Goal: Information Seeking & Learning: Learn about a topic

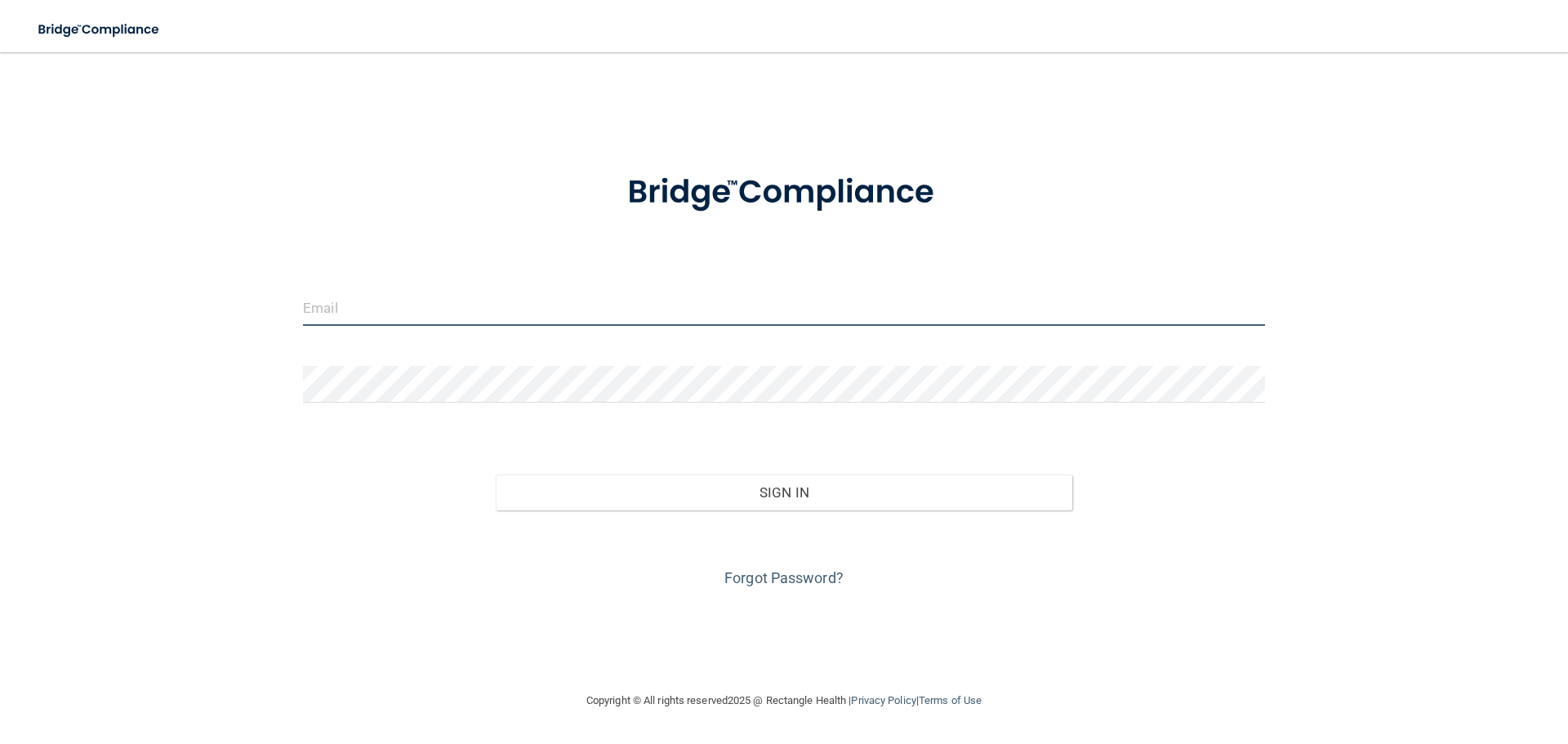
click at [431, 311] on input "email" at bounding box center [784, 307] width 962 height 37
type input "[EMAIL_ADDRESS][DOMAIN_NAME]"
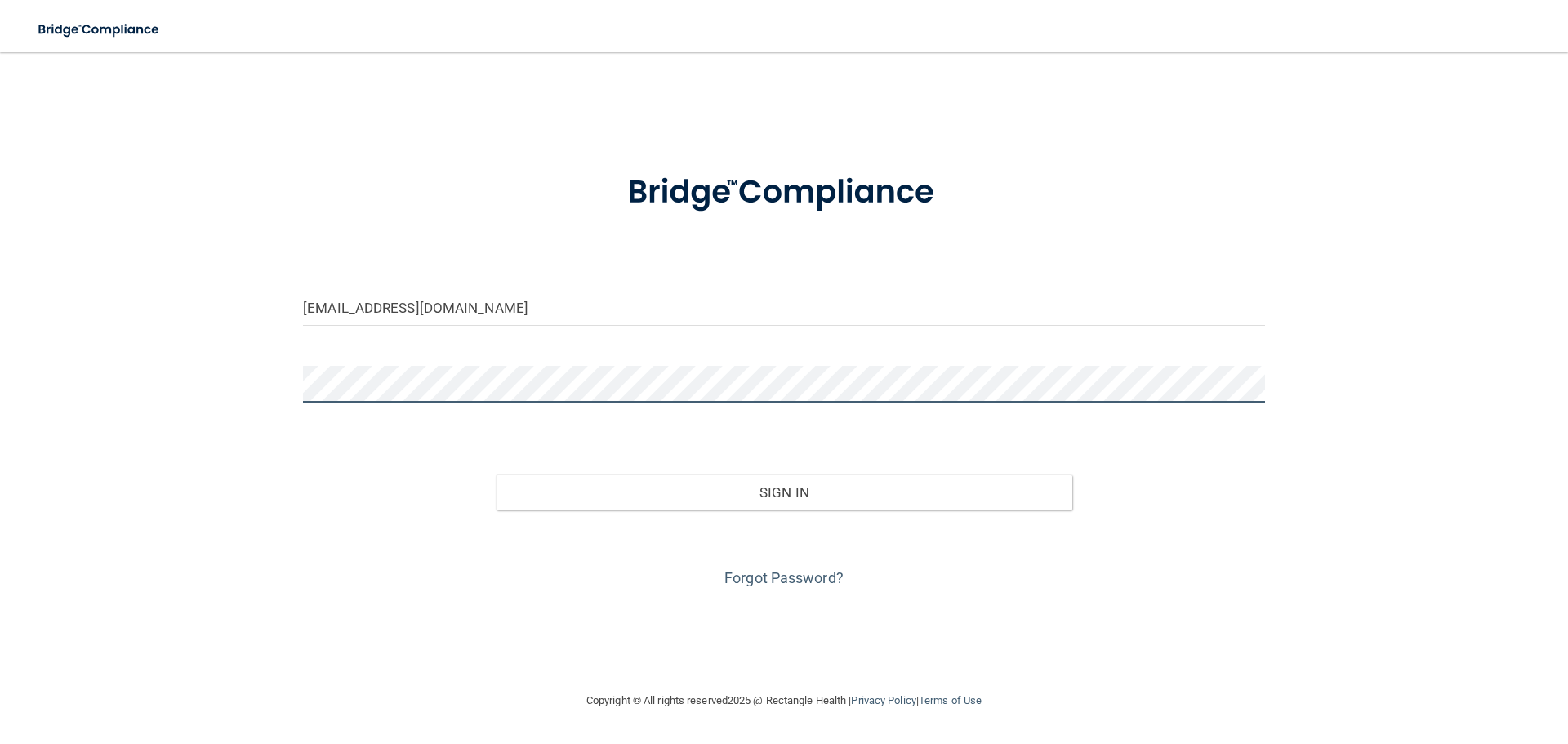
click at [496, 474] on button "Sign In" at bounding box center [785, 492] width 578 height 36
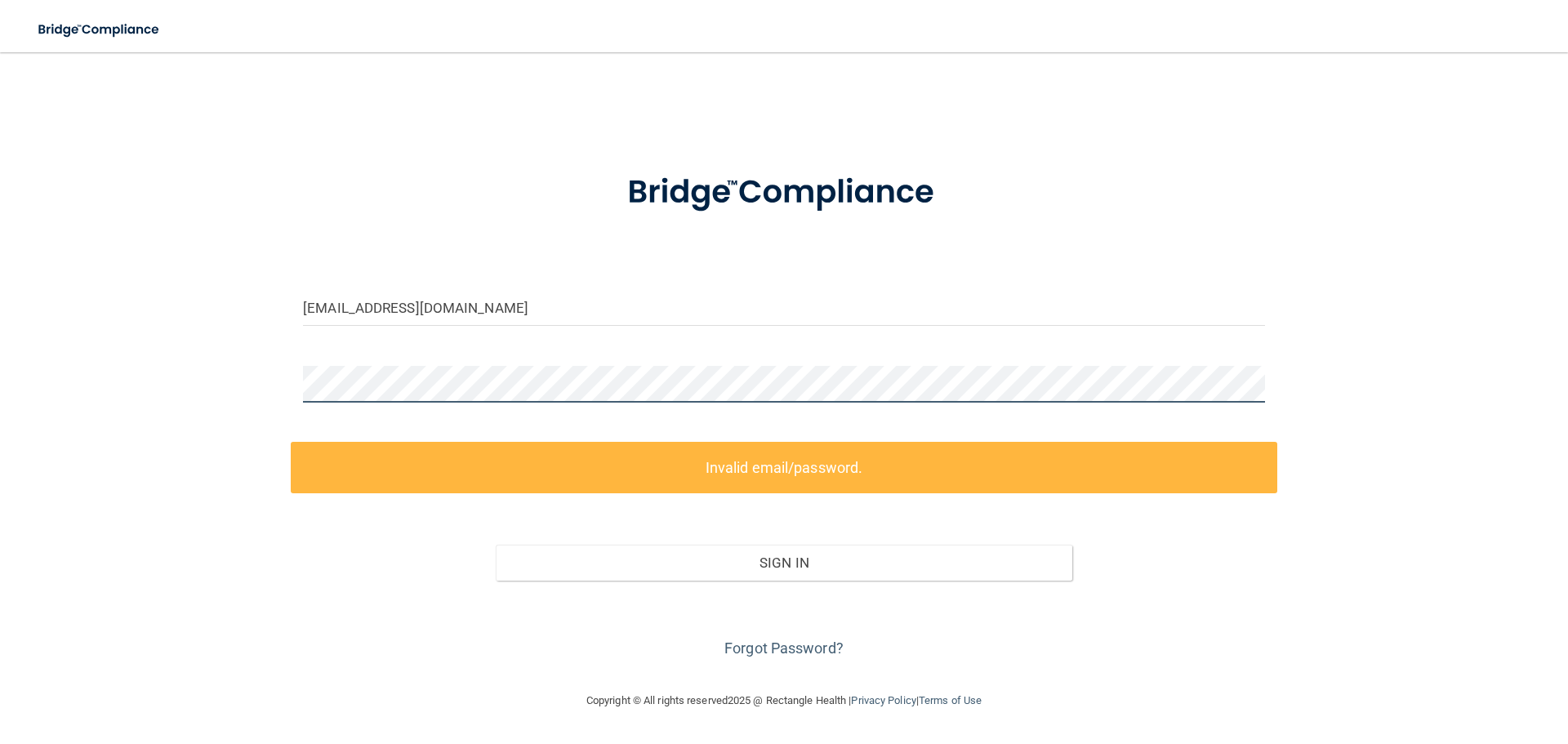
click at [163, 368] on div "adamkucirek@gmail.com Invalid email/password. You don't have permission to acce…" at bounding box center [784, 371] width 1503 height 605
click at [209, 362] on div "adamkucirek@gmail.com Invalid email/password. You don't have permission to acce…" at bounding box center [784, 371] width 1503 height 605
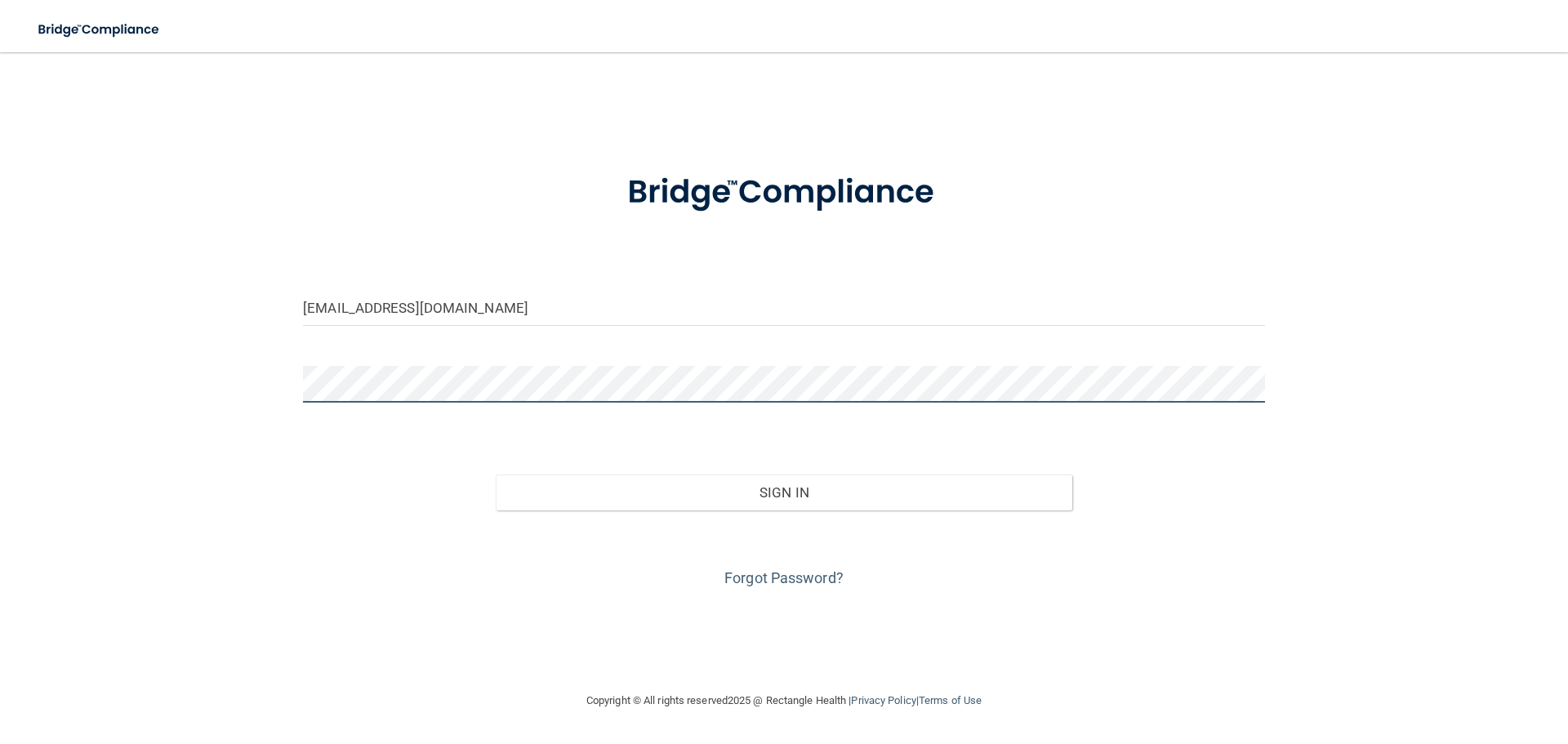
click at [496, 474] on button "Sign In" at bounding box center [785, 492] width 578 height 36
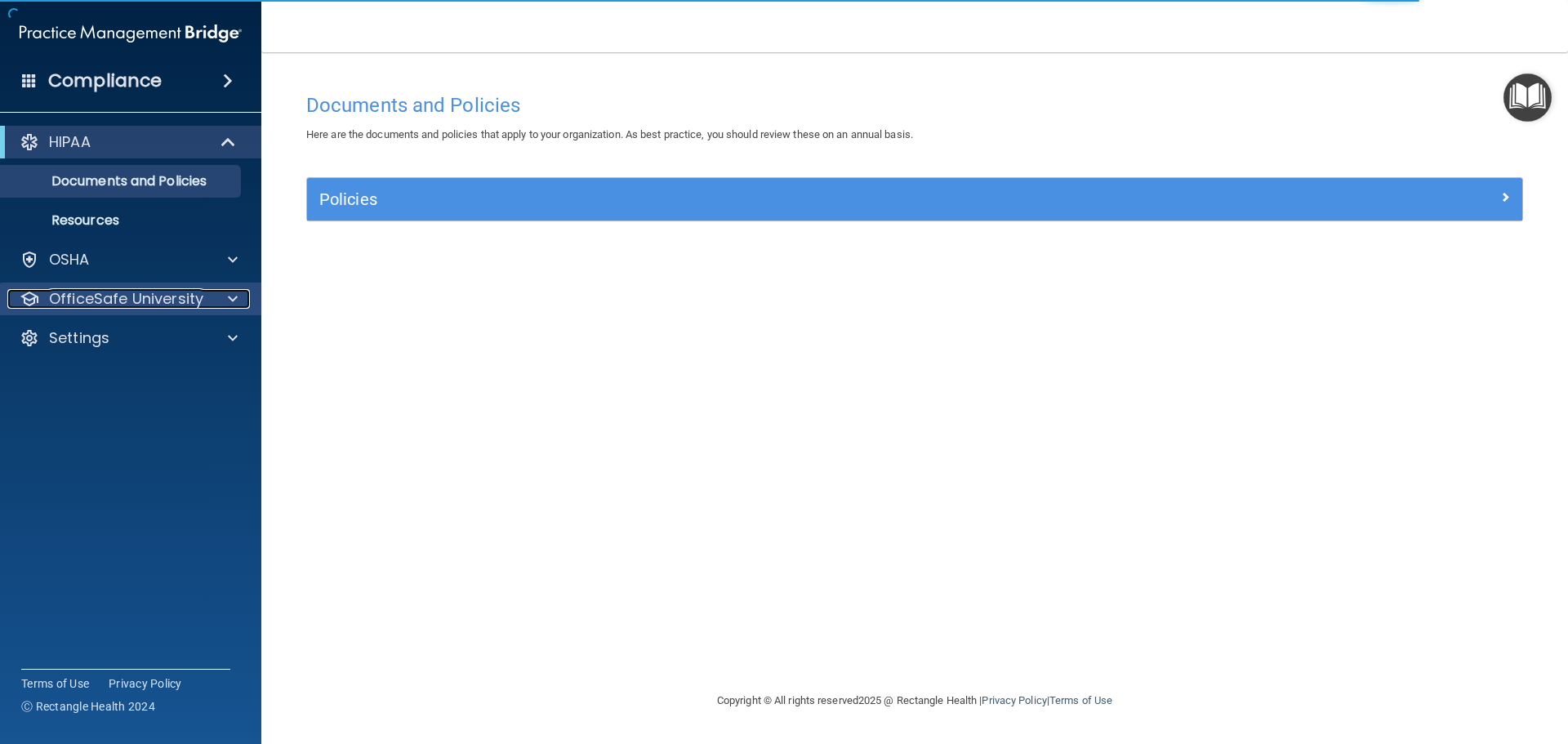
click at [136, 298] on p "OfficeSafe University" at bounding box center [125, 299] width 154 height 20
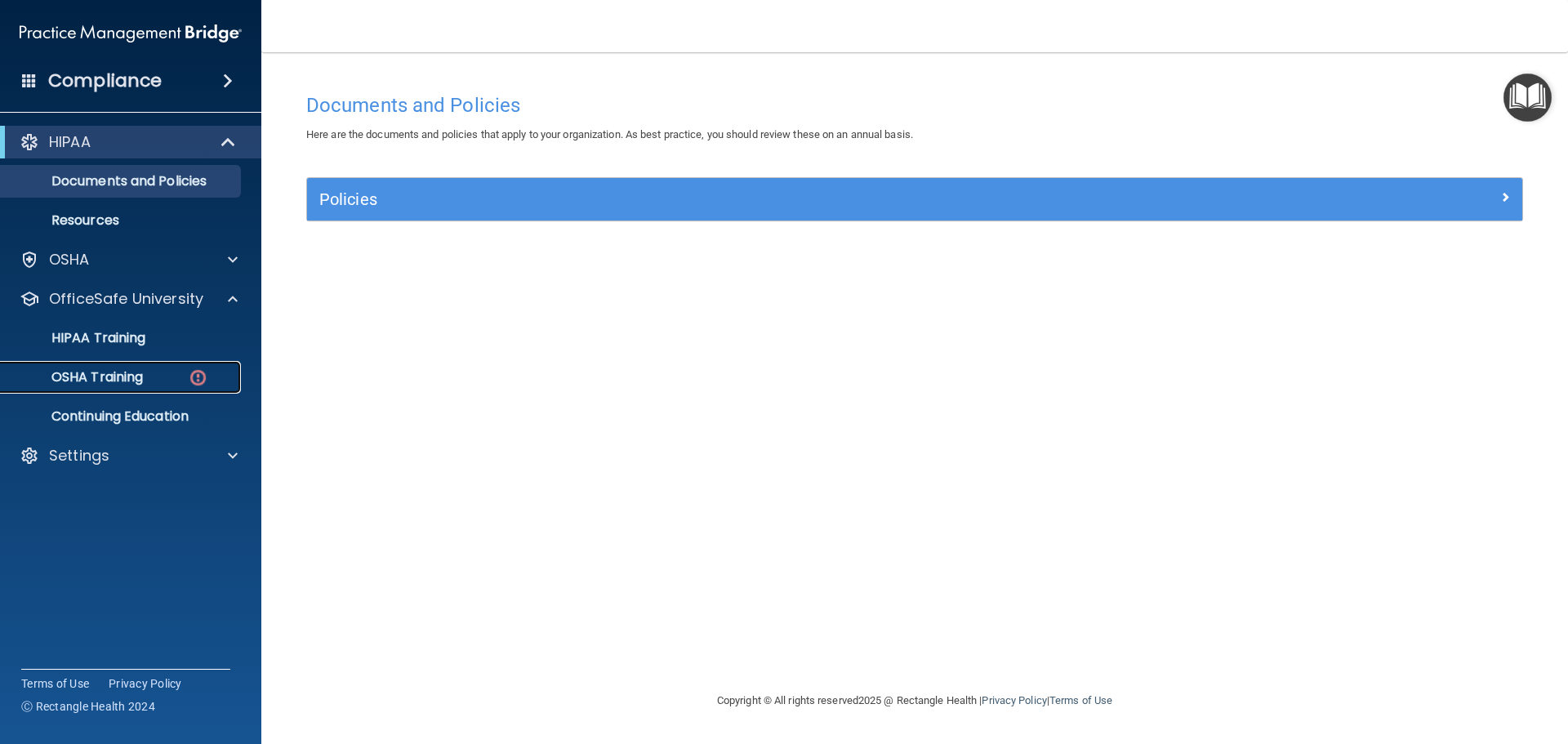
click at [153, 374] on div "OSHA Training" at bounding box center [122, 377] width 223 height 16
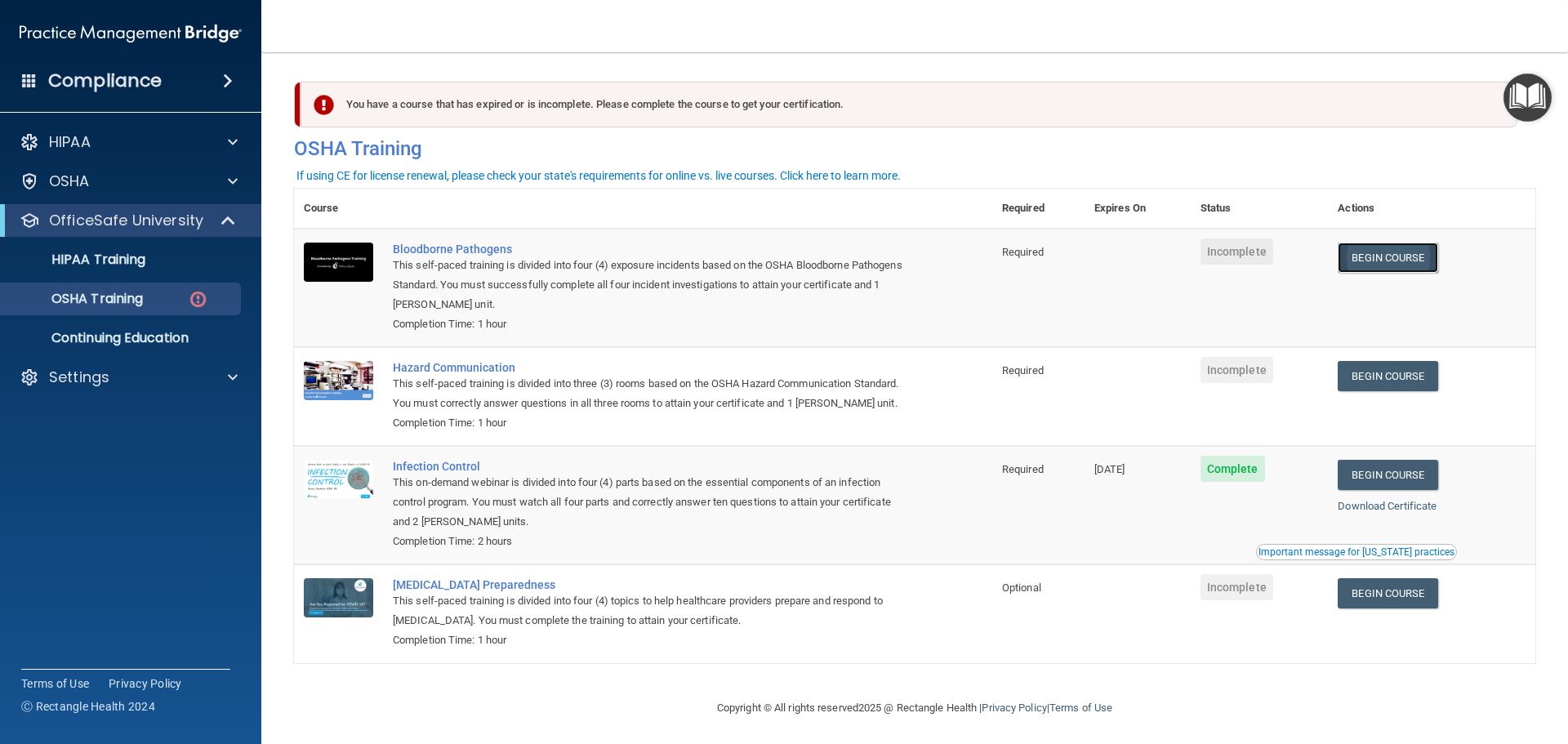
click at [1400, 260] on link "Begin Course" at bounding box center [1387, 257] width 100 height 31
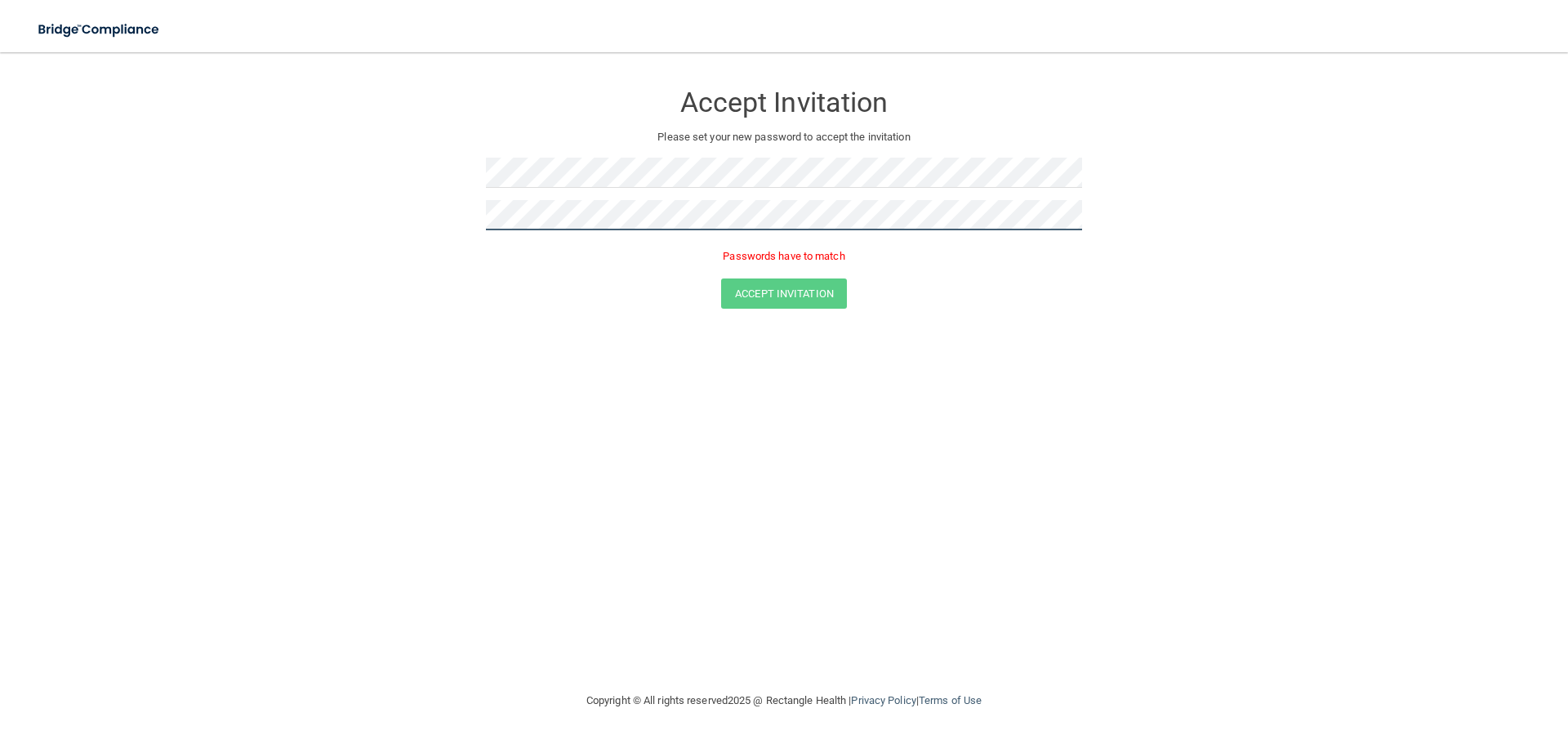
click at [721, 278] on button "Accept Invitation" at bounding box center [784, 293] width 125 height 31
click at [790, 293] on button "Accept Invitation" at bounding box center [784, 293] width 125 height 31
